Goal: Find specific page/section: Find specific page/section

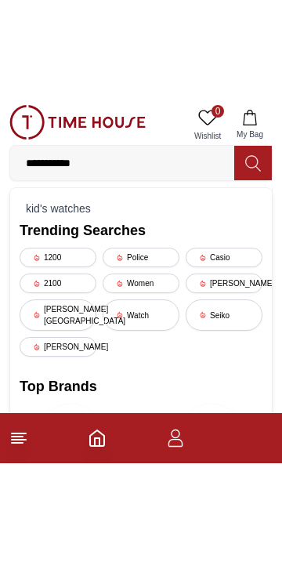
scroll to position [365, 0]
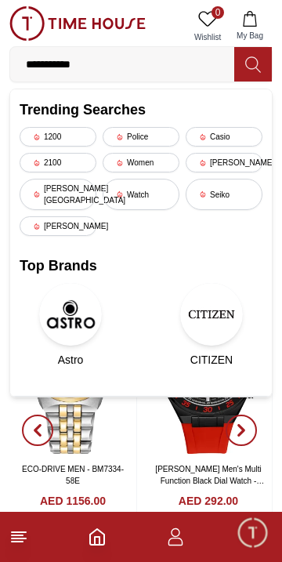
type input "**********"
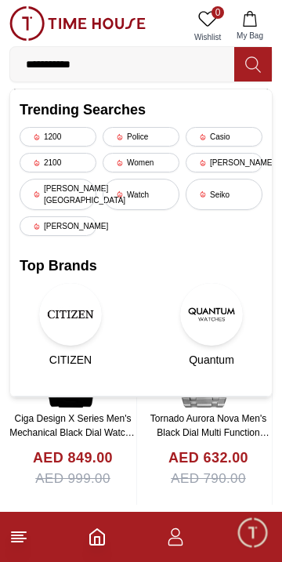
scroll to position [169, 0]
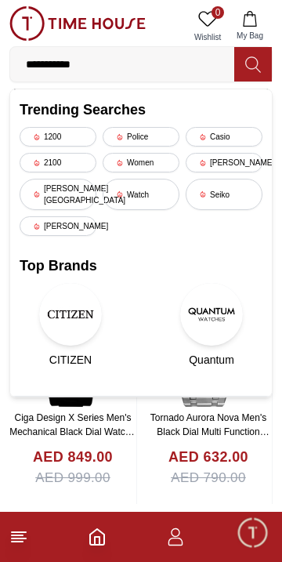
click at [20, 542] on line at bounding box center [17, 542] width 11 height 0
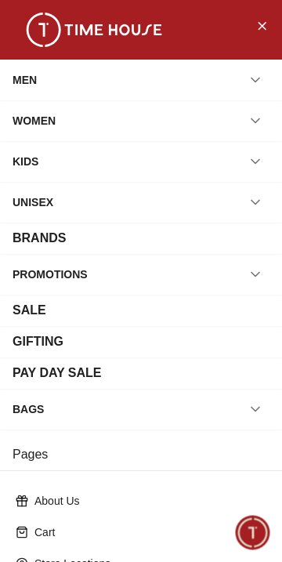
scroll to position [241, 0]
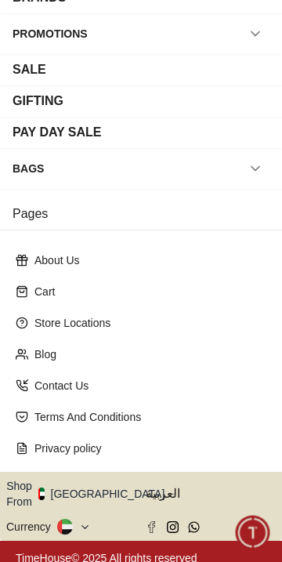
click at [109, 483] on button "Shop From [GEOGRAPHIC_DATA]" at bounding box center [91, 493] width 170 height 31
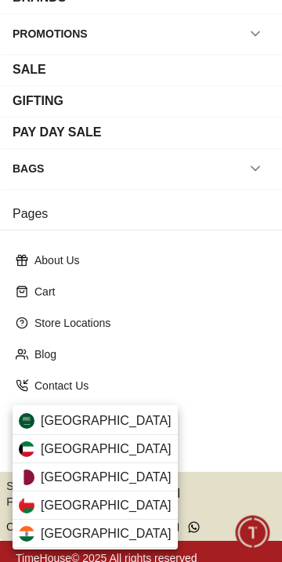
click at [125, 417] on div "[GEOGRAPHIC_DATA]" at bounding box center [95, 421] width 165 height 28
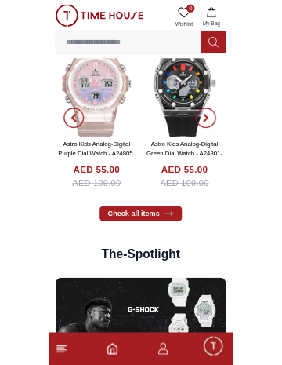
scroll to position [2087, 0]
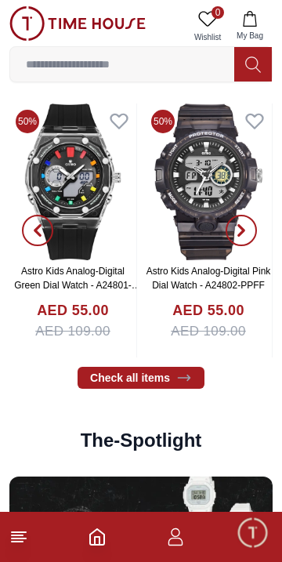
click at [122, 59] on input at bounding box center [122, 64] width 224 height 31
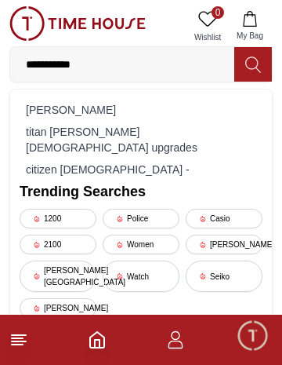
type input "**********"
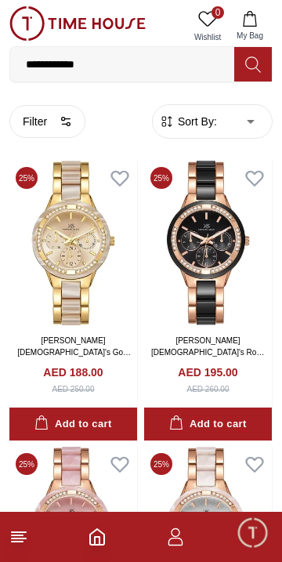
click at [23, 546] on icon at bounding box center [18, 537] width 19 height 19
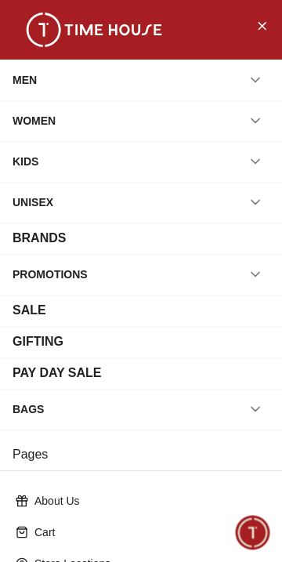
scroll to position [241, 0]
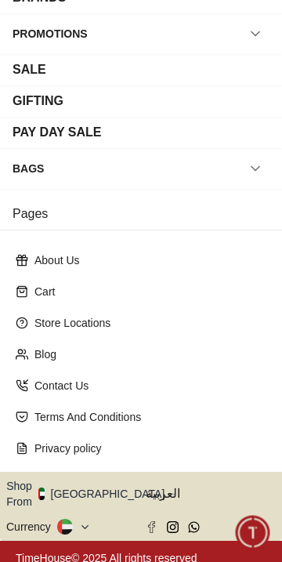
click at [107, 495] on button "Shop From [GEOGRAPHIC_DATA]" at bounding box center [91, 493] width 170 height 31
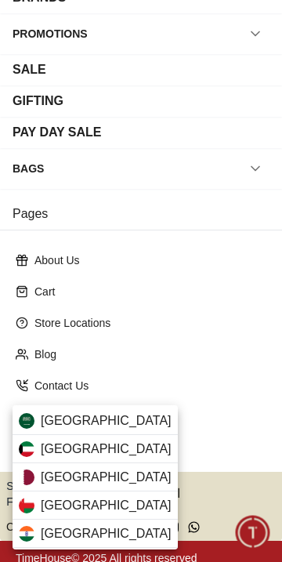
click at [108, 418] on span "[GEOGRAPHIC_DATA]" at bounding box center [106, 421] width 131 height 19
